Goal: Task Accomplishment & Management: Use online tool/utility

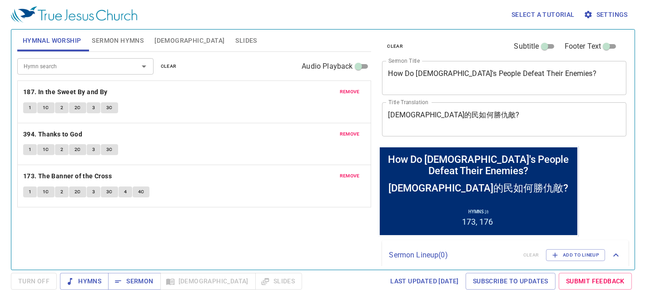
drag, startPoint x: 169, startPoint y: 65, endPoint x: 139, endPoint y: 46, distance: 35.5
click at [169, 65] on span "clear" at bounding box center [169, 66] width 16 height 8
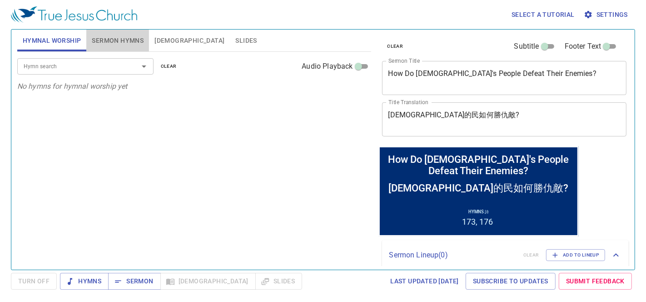
click at [131, 38] on span "Sermon Hymns" at bounding box center [118, 40] width 52 height 11
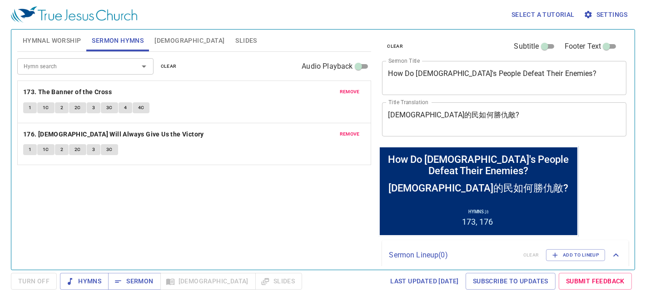
click at [167, 64] on span "clear" at bounding box center [169, 66] width 16 height 8
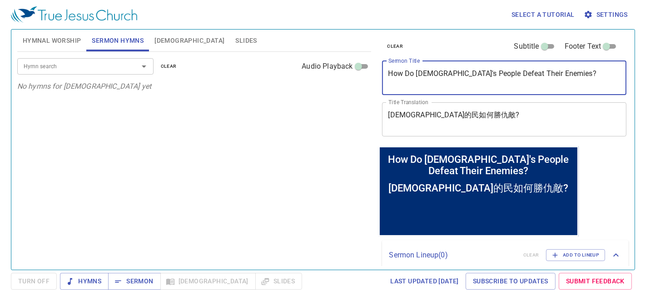
drag, startPoint x: 477, startPoint y: 78, endPoint x: 349, endPoint y: 79, distance: 127.7
click at [321, 82] on div "Hymnal Worship Sermon Hymns Bible Slides Hymn search Hymn search clear Audio Pl…" at bounding box center [323, 146] width 619 height 240
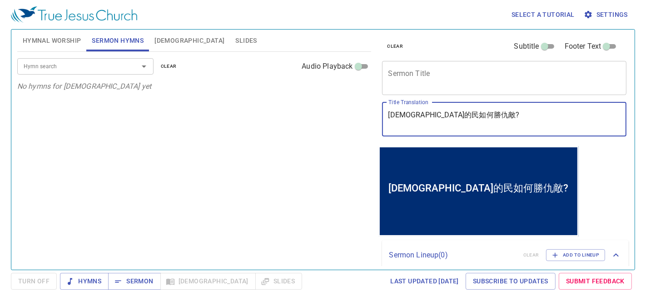
drag, startPoint x: 484, startPoint y: 123, endPoint x: 343, endPoint y: 116, distance: 141.0
click at [347, 120] on div "Hymnal Worship Sermon Hymns Bible Slides Hymn search Hymn search clear Audio Pl…" at bounding box center [323, 146] width 619 height 240
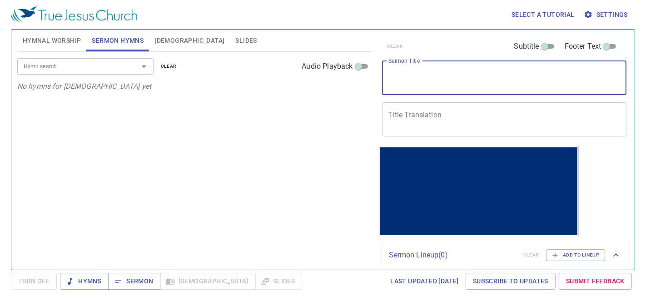
drag, startPoint x: 411, startPoint y: 75, endPoint x: 409, endPoint y: 71, distance: 4.7
click at [411, 75] on textarea "Sermon Title" at bounding box center [504, 77] width 232 height 17
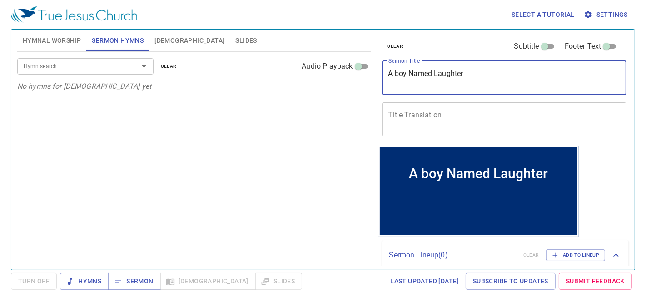
drag, startPoint x: 498, startPoint y: 74, endPoint x: 312, endPoint y: 76, distance: 185.4
click at [312, 76] on div "Hymnal Worship Sermon Hymns Bible Slides Hymn search Hymn search clear Audio Pl…" at bounding box center [323, 146] width 619 height 240
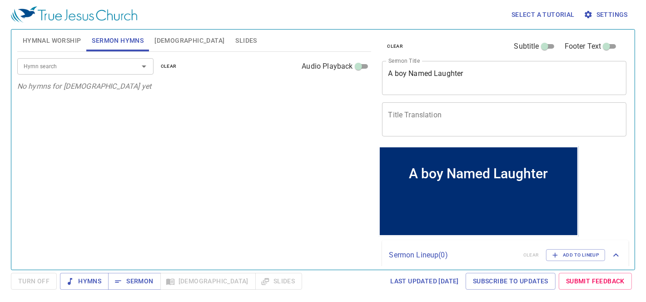
drag, startPoint x: 397, startPoint y: 68, endPoint x: 399, endPoint y: 73, distance: 5.3
click at [397, 68] on div "A boy Named Laughter x Sermon Title" at bounding box center [504, 78] width 245 height 34
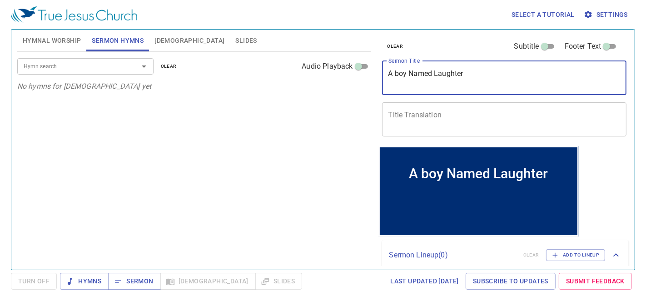
click at [398, 74] on textarea "A boy Named Laughter" at bounding box center [504, 77] width 232 height 17
drag, startPoint x: 473, startPoint y: 75, endPoint x: 321, endPoint y: 61, distance: 153.4
click at [321, 61] on div "Hymnal Worship Sermon Hymns Bible Slides Hymn search Hymn search clear Audio Pl…" at bounding box center [323, 146] width 619 height 240
type textarea "A Boy Named Laughter"
click at [419, 124] on textarea "Title Translation" at bounding box center [504, 118] width 232 height 17
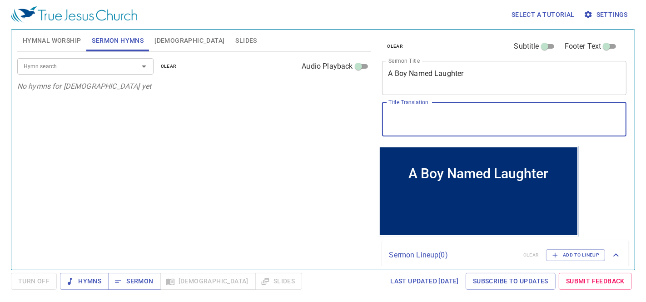
paste textarea "《笑声男孩》"
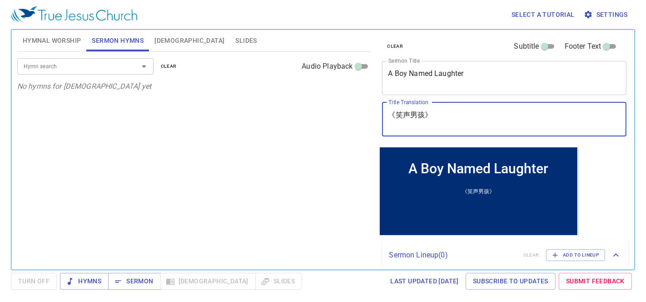
click at [401, 111] on textarea "《笑声男孩》" at bounding box center [504, 118] width 232 height 17
drag, startPoint x: 436, startPoint y: 120, endPoint x: 226, endPoint y: 112, distance: 210.5
click at [226, 112] on div "Hymnal Worship Sermon Hymns Bible Slides Hymn search Hymn search clear Audio Pl…" at bounding box center [323, 146] width 619 height 240
paste textarea "《"
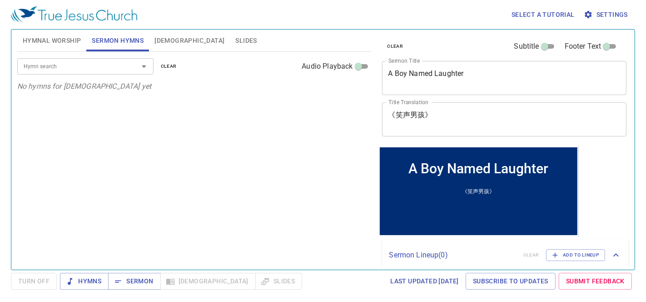
click at [391, 108] on div "《笑声男孩》 x Title Translation" at bounding box center [504, 119] width 245 height 34
click at [397, 108] on div "《笑声男孩》 x Title Translation" at bounding box center [504, 119] width 245 height 34
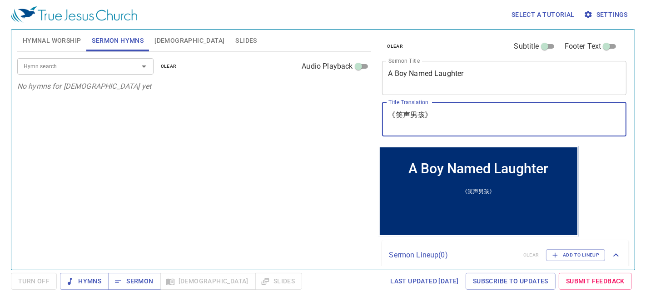
click at [387, 121] on div "《笑声男孩》 x Title Translation" at bounding box center [504, 119] width 245 height 34
click at [392, 125] on textarea "《笑声男孩》" at bounding box center [504, 118] width 232 height 17
click at [126, 64] on div at bounding box center [138, 66] width 24 height 13
type textarea "《笑声男孩》"
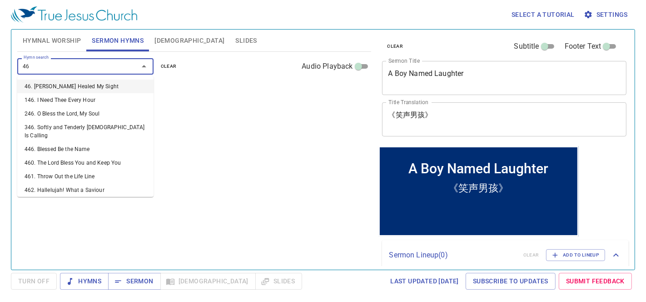
type input "467"
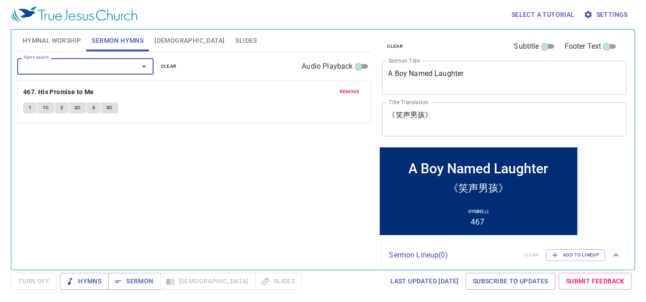
click at [126, 64] on div at bounding box center [138, 66] width 24 height 13
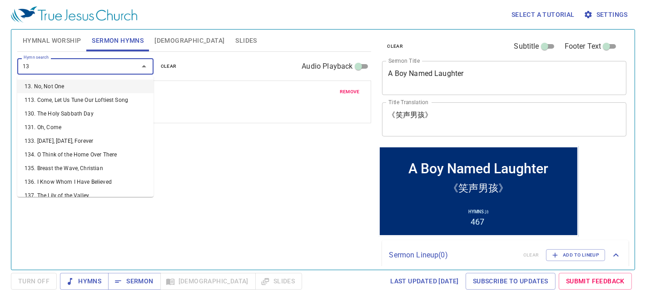
type input "136"
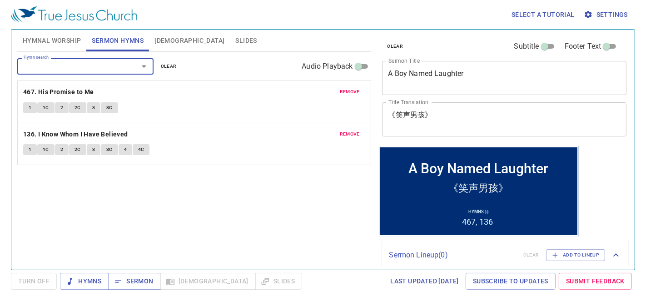
click at [347, 91] on span "remove" at bounding box center [350, 92] width 20 height 8
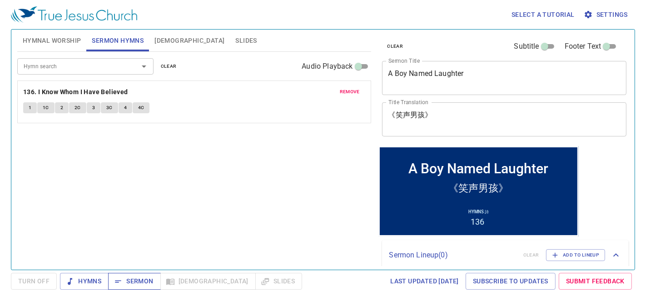
click at [139, 280] on span "Sermon" at bounding box center [134, 280] width 38 height 11
click at [131, 64] on div at bounding box center [138, 66] width 24 height 13
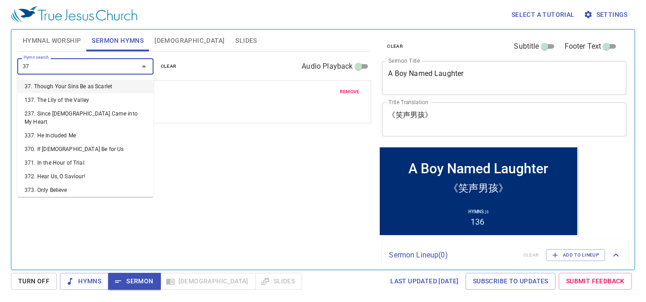
type input "378"
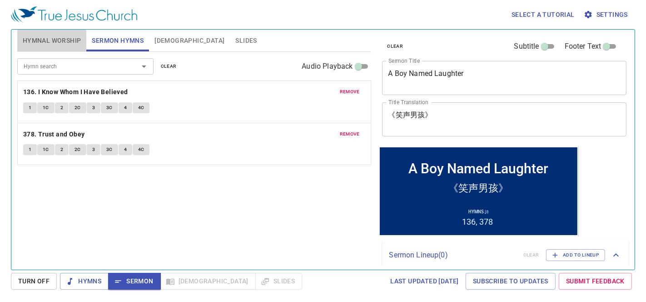
click at [53, 39] on span "Hymnal Worship" at bounding box center [52, 40] width 59 height 11
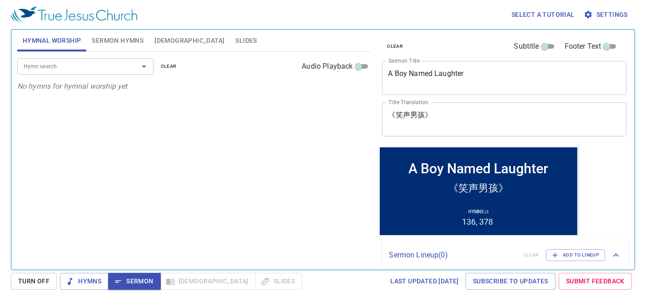
click at [67, 63] on input "Hymn search" at bounding box center [72, 66] width 104 height 10
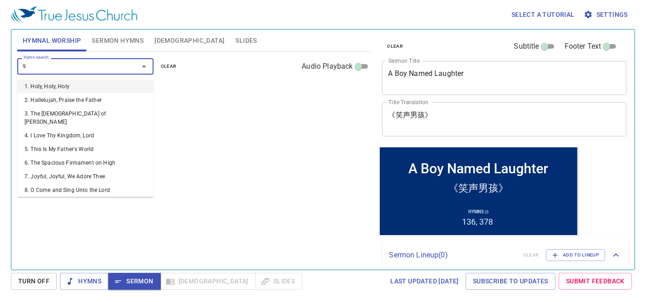
type input "90"
type input "265"
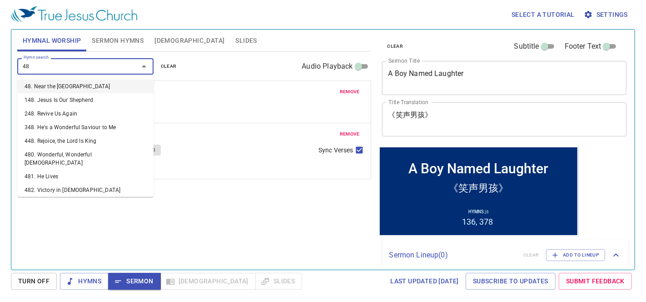
type input "482"
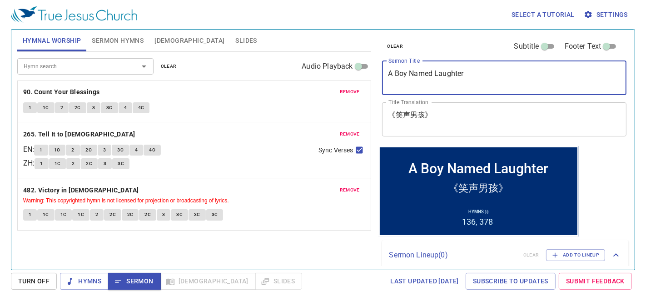
drag, startPoint x: 480, startPoint y: 77, endPoint x: 348, endPoint y: 72, distance: 132.8
click at [348, 72] on div "Hymnal Worship Sermon Hymns Bible Slides Hymn search Hymn search clear Audio Pl…" at bounding box center [323, 146] width 619 height 240
click at [276, 150] on div "1 1C 2 2C 3 3C 4 4C" at bounding box center [172, 150] width 277 height 13
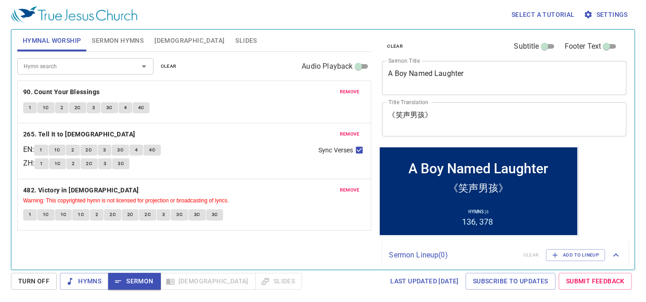
click at [235, 39] on span "Slides" at bounding box center [245, 40] width 21 height 11
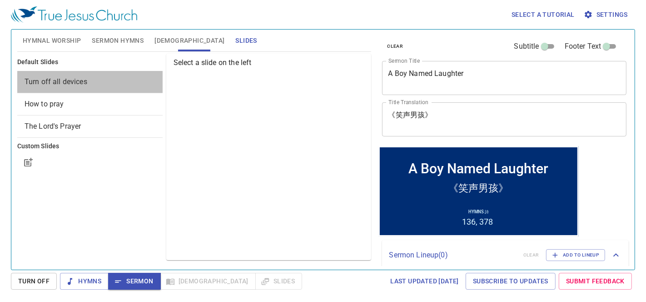
click at [53, 78] on span "Turn off all devices" at bounding box center [56, 81] width 63 height 9
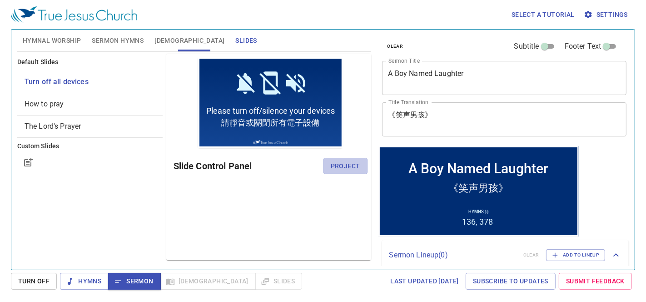
drag, startPoint x: 362, startPoint y: 167, endPoint x: 337, endPoint y: 163, distance: 25.4
click at [362, 167] on button "Project" at bounding box center [346, 166] width 44 height 17
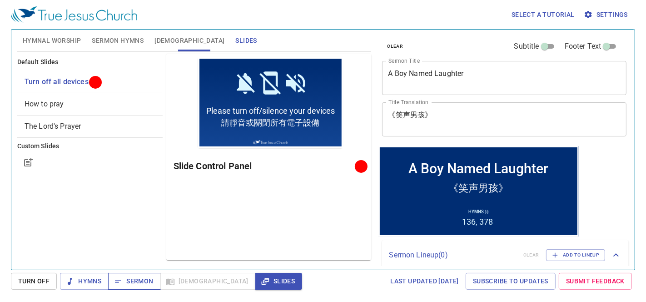
click at [141, 282] on span "Sermon" at bounding box center [134, 280] width 38 height 11
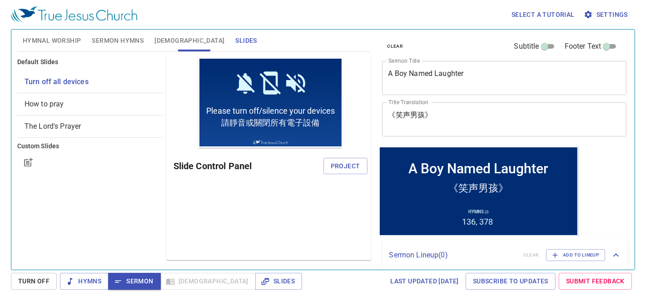
drag, startPoint x: 90, startPoint y: 279, endPoint x: 104, endPoint y: 296, distance: 21.9
click at [90, 279] on span "Hymns" at bounding box center [84, 280] width 34 height 11
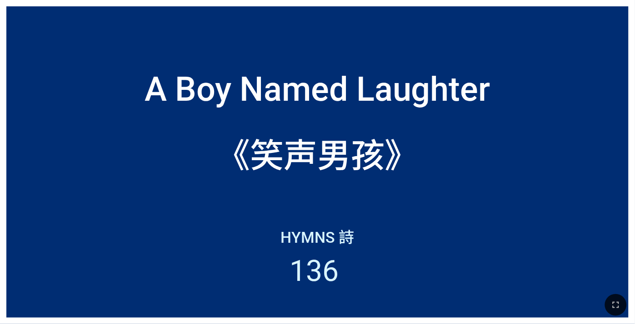
drag, startPoint x: 618, startPoint y: 306, endPoint x: 728, endPoint y: 389, distance: 138.2
click at [618, 306] on icon "button" at bounding box center [615, 305] width 11 height 11
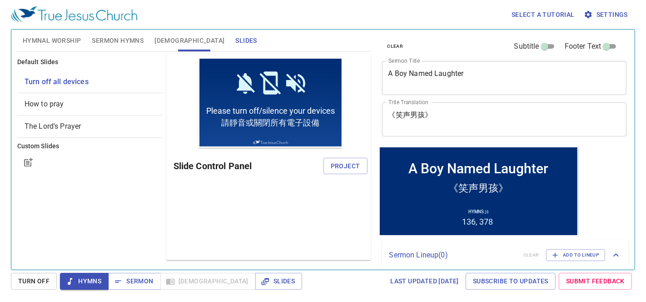
click at [43, 42] on span "Hymnal Worship" at bounding box center [52, 40] width 59 height 11
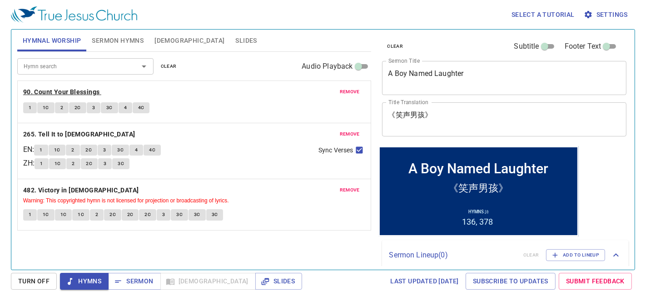
click at [45, 89] on b "90. Count Your Blessings" at bounding box center [61, 91] width 77 height 11
click at [22, 179] on div "remove 90. Count Your Blessings 1 1C 2 2C 3 3C 4 4C remove 265. Tell It to Jesu…" at bounding box center [194, 205] width 354 height 52
click at [28, 105] on button "1" at bounding box center [30, 107] width 14 height 11
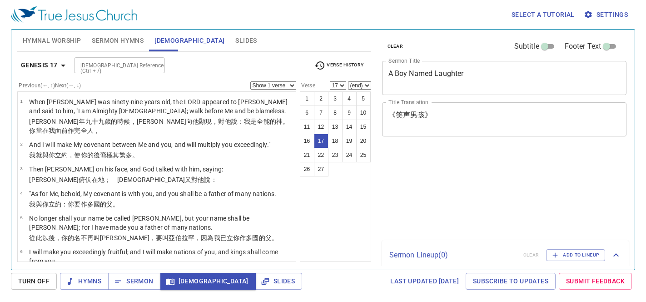
select select "17"
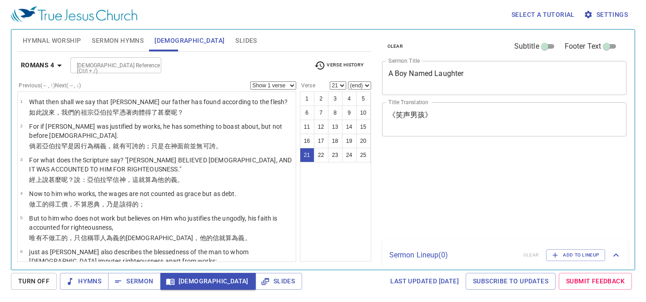
select select "21"
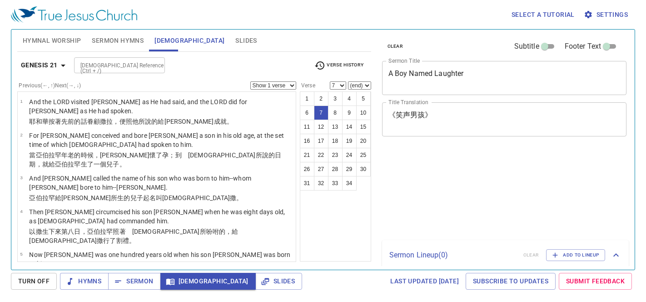
select select "7"
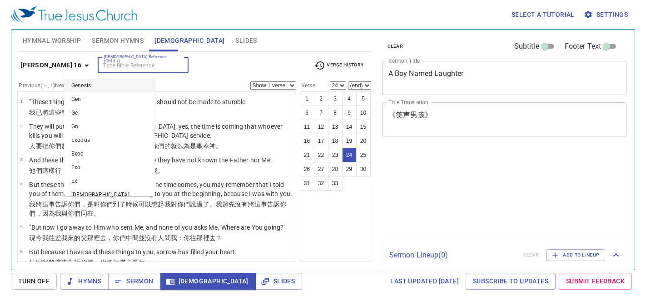
select select "24"
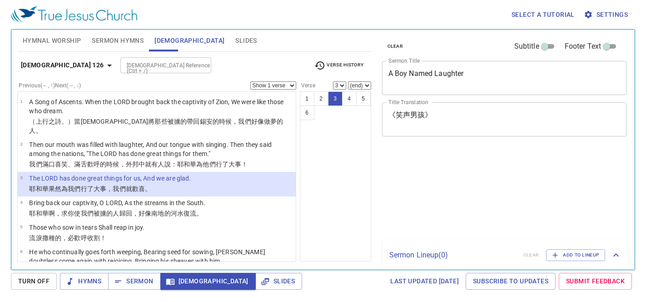
select select "3"
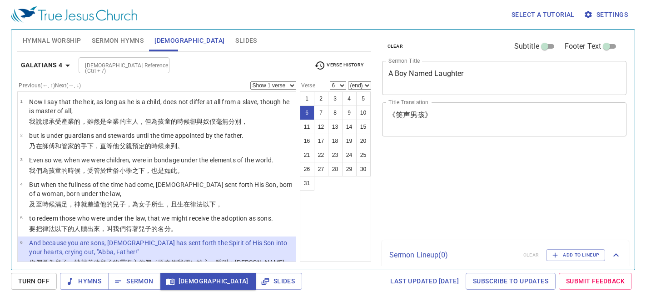
select select "6"
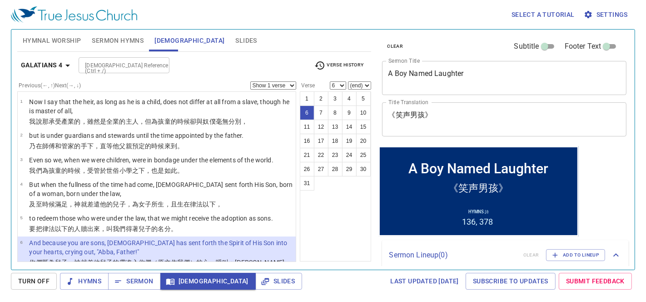
click at [318, 153] on button "22" at bounding box center [321, 155] width 15 height 15
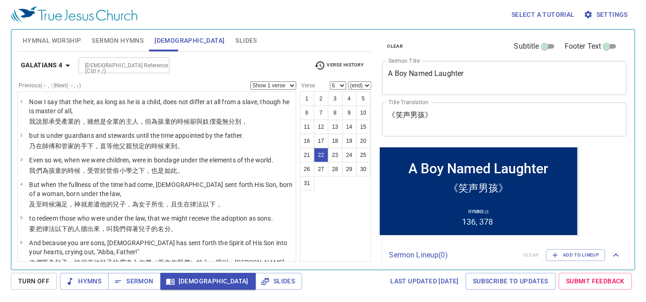
select select "22"
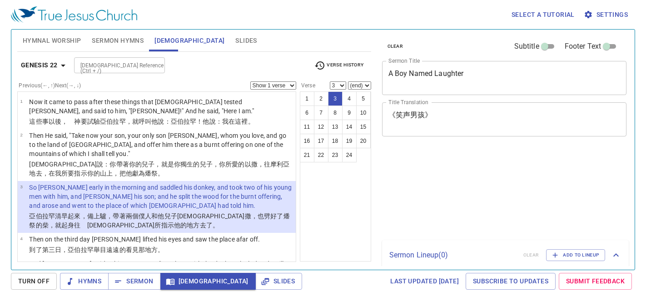
select select "3"
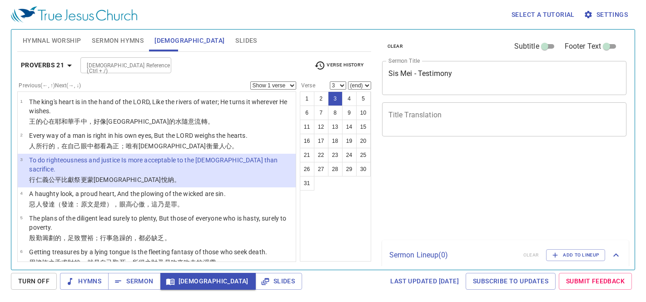
select select "3"
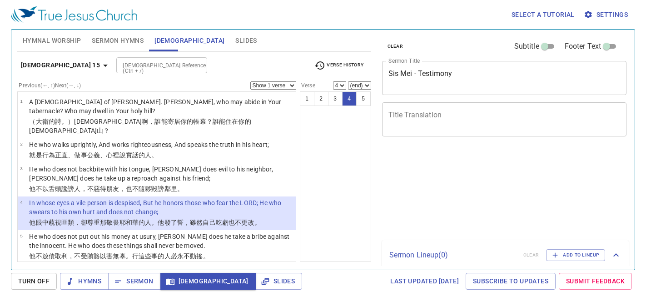
select select "4"
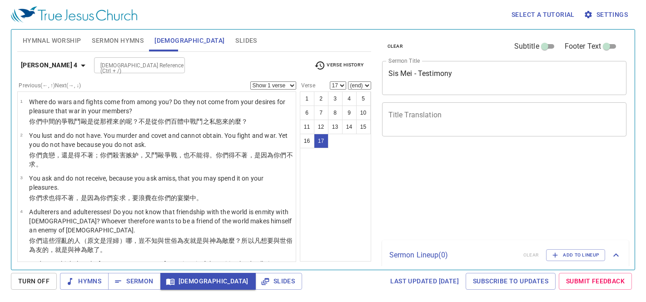
select select "17"
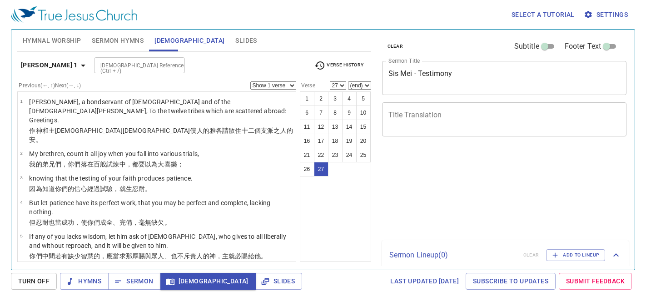
select select "27"
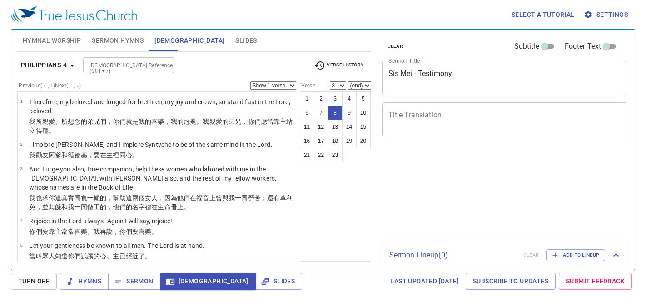
select select "8"
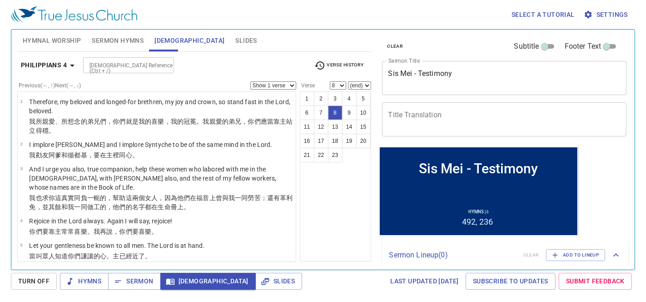
scroll to position [184, 0]
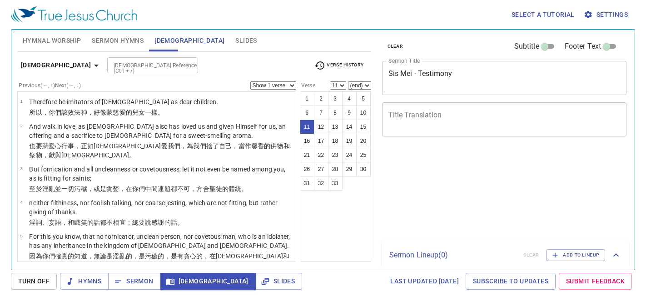
select select "11"
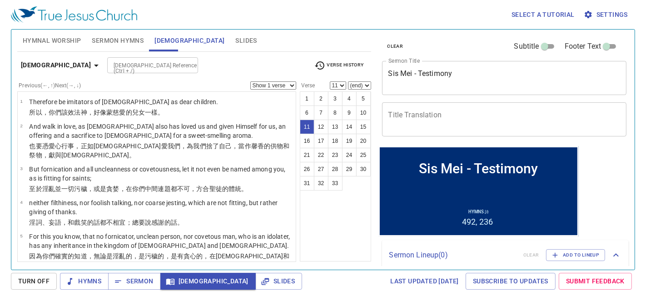
scroll to position [231, 0]
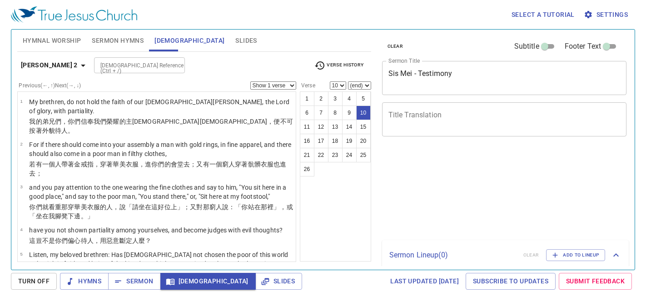
select select "10"
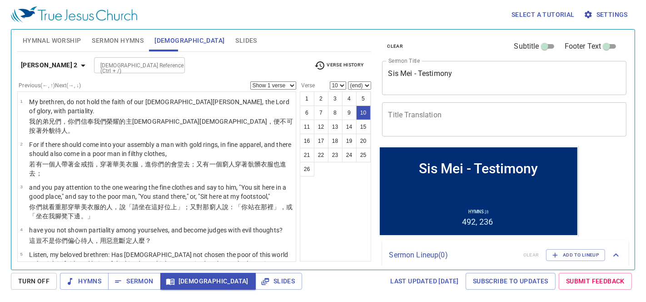
scroll to position [234, 0]
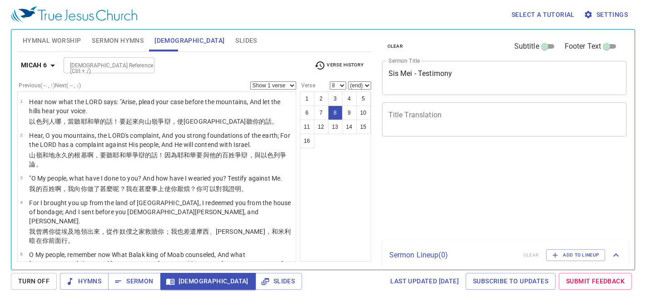
select select "8"
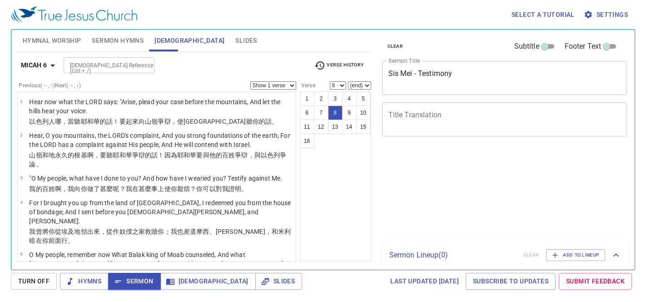
select select "8"
